Goal: Participate in discussion: Engage in conversation with other users on a specific topic

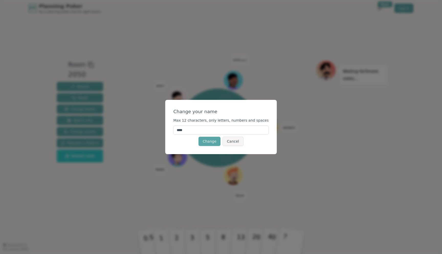
click at [197, 133] on input "****" at bounding box center [222, 129] width 96 height 9
type input "**********"
click at [204, 143] on button "Change" at bounding box center [210, 141] width 22 height 9
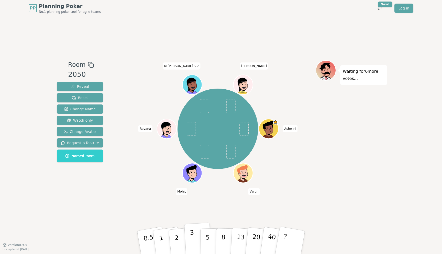
click at [191, 235] on p "3" at bounding box center [193, 243] width 6 height 28
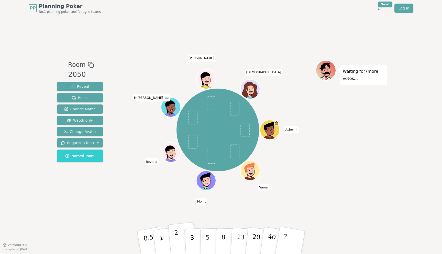
click at [178, 239] on p "2" at bounding box center [177, 243] width 7 height 28
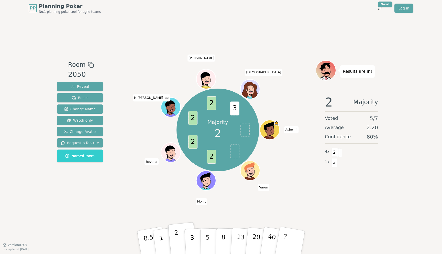
click at [175, 232] on p "2" at bounding box center [177, 243] width 7 height 28
click at [253, 197] on div "Majority 2 2 2 2 2 3 [PERSON_NAME][DEMOGRAPHIC_DATA] (you) [PERSON_NAME]" at bounding box center [218, 130] width 196 height 141
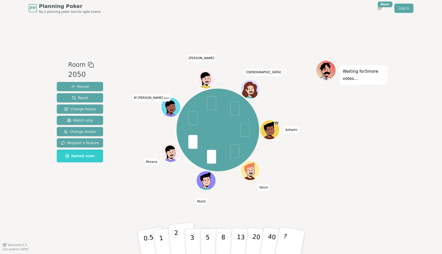
click at [181, 235] on button "2" at bounding box center [182, 242] width 29 height 41
click at [331, 186] on div "Waiting for 4 more votes..." at bounding box center [352, 130] width 72 height 141
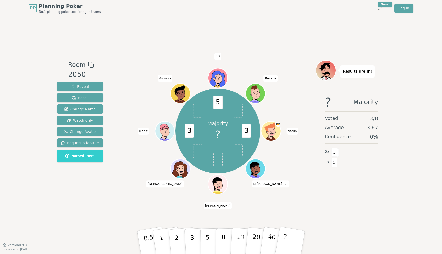
click at [344, 182] on div "? Majority Voted 3 / 8 Average 3.67 Confidence 0 % 2 x 3 1 x 5" at bounding box center [352, 142] width 72 height 102
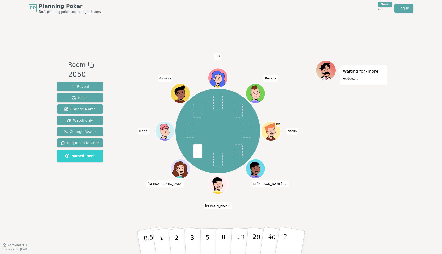
click at [240, 152] on span at bounding box center [238, 151] width 9 height 14
click at [239, 153] on span at bounding box center [238, 151] width 9 height 14
click at [237, 152] on span at bounding box center [238, 151] width 9 height 14
click at [175, 240] on p "2" at bounding box center [177, 243] width 7 height 28
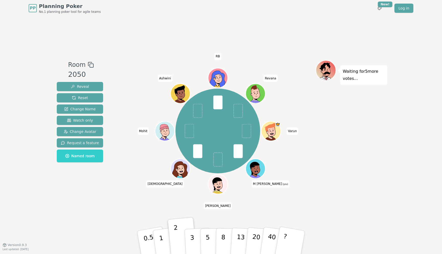
click at [324, 154] on div "Waiting for 5 more votes..." at bounding box center [352, 130] width 72 height 141
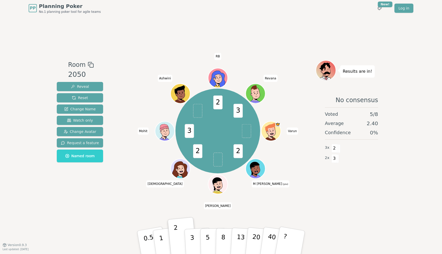
click at [350, 202] on div "Room 2050 Reveal Reset Change Name Watch only Change Avatar Request a feature N…" at bounding box center [221, 130] width 333 height 228
